Goal: Information Seeking & Learning: Find specific fact

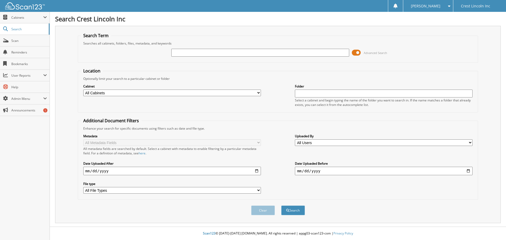
click at [355, 52] on span at bounding box center [355, 53] width 9 height 8
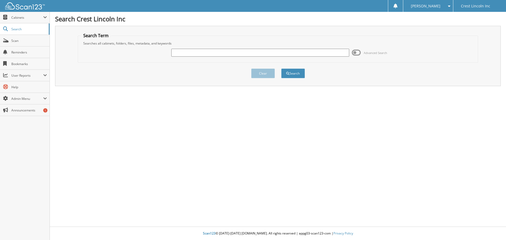
click at [271, 53] on input "text" at bounding box center [259, 53] width 177 height 8
type input "21505"
click at [295, 73] on button "Search" at bounding box center [293, 73] width 24 height 10
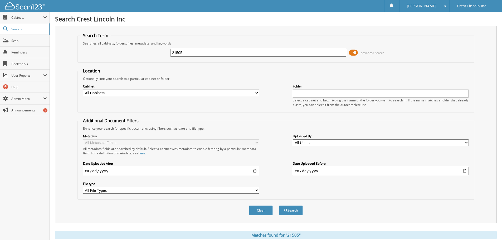
click at [355, 51] on span at bounding box center [353, 53] width 9 height 8
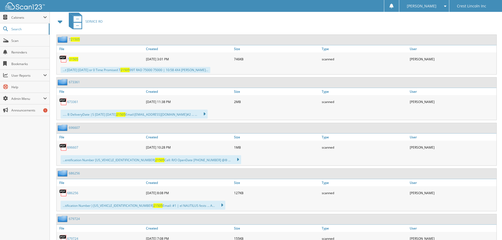
scroll to position [51, 0]
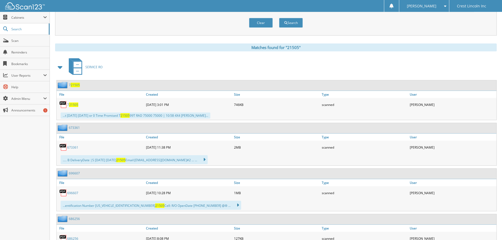
click at [442, 4] on span at bounding box center [443, 6] width 5 height 4
click at [427, 26] on link "Logout" at bounding box center [424, 25] width 50 height 9
